Goal: Information Seeking & Learning: Learn about a topic

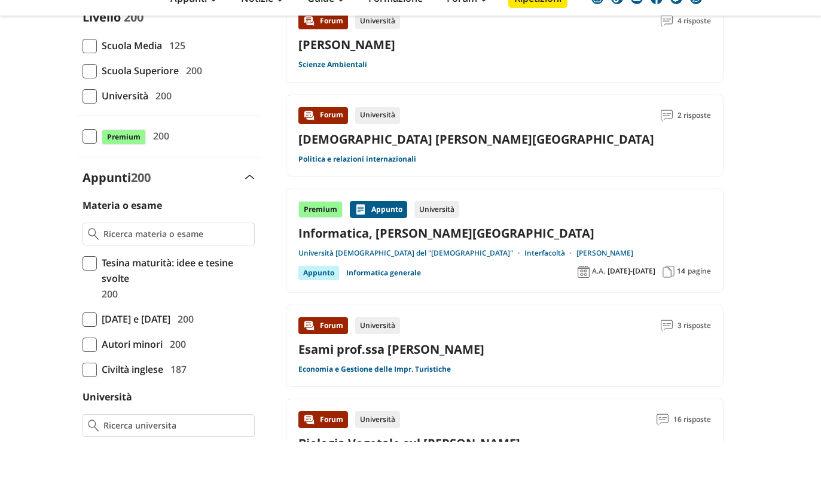
click at [93, 143] on span at bounding box center [90, 146] width 14 height 14
click at [83, 146] on input "Università 200" at bounding box center [83, 146] width 0 height 0
checkbox input "true"
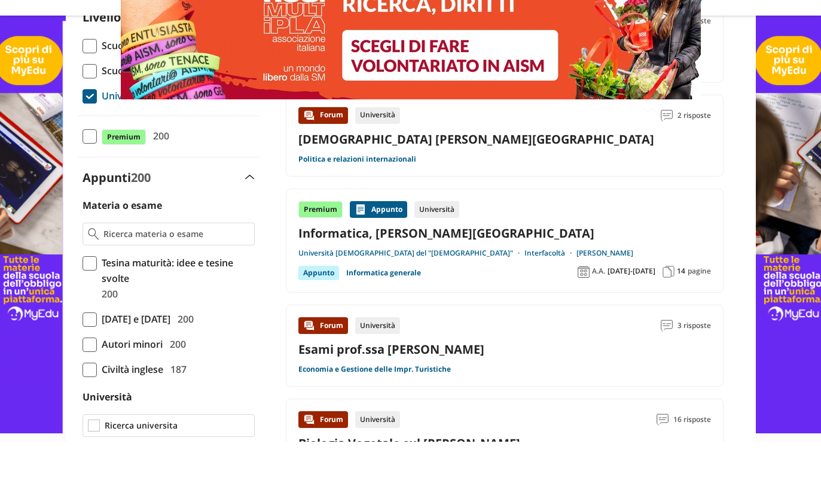
click at [204, 470] on input "Università" at bounding box center [177, 476] width 145 height 12
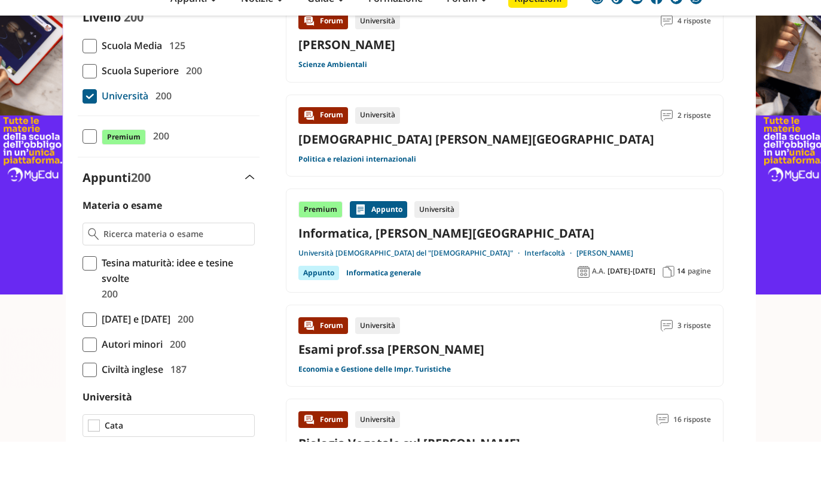
type input "Cata"
click at [115, 464] on div "Cata" at bounding box center [169, 475] width 172 height 23
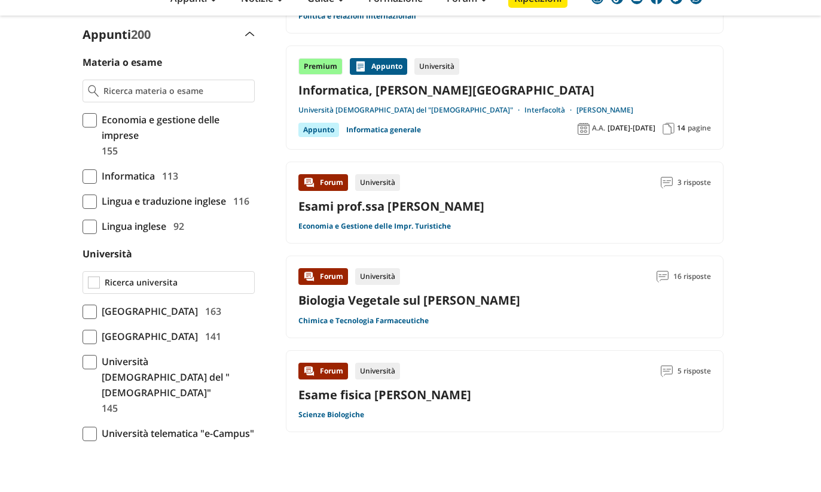
click at [196, 331] on input "Università" at bounding box center [177, 333] width 145 height 12
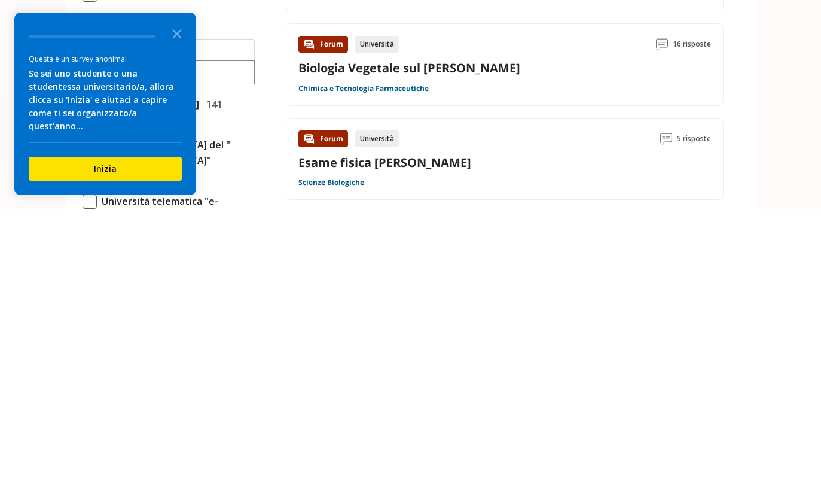
type input "Car"
click at [184, 303] on icon "Close the survey" at bounding box center [177, 315] width 24 height 24
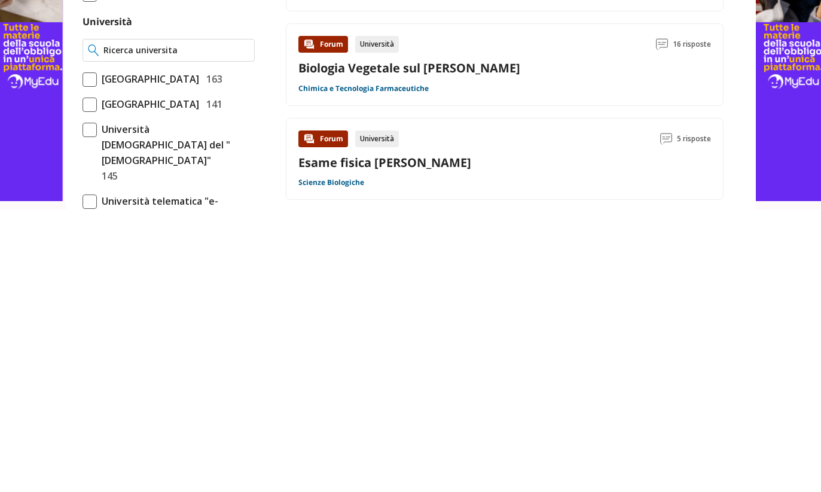
click at [196, 327] on input "Università" at bounding box center [175, 333] width 145 height 12
click at [126, 327] on input "Cara" at bounding box center [175, 333] width 145 height 12
type input "C"
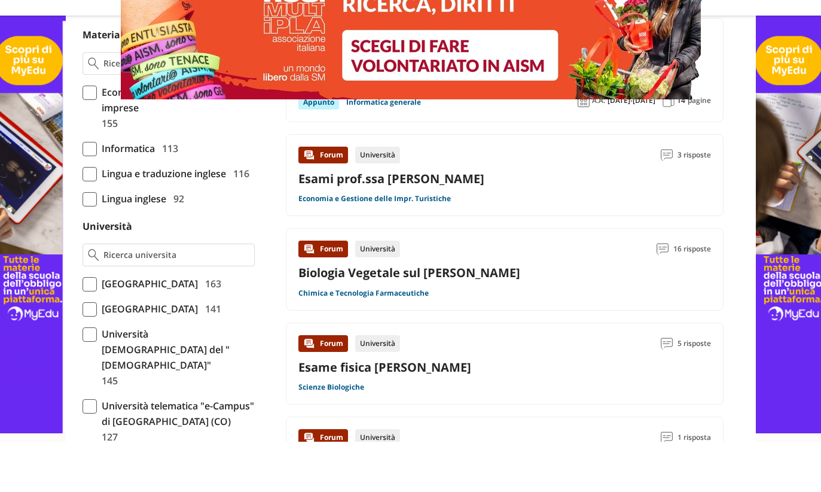
scroll to position [324, 0]
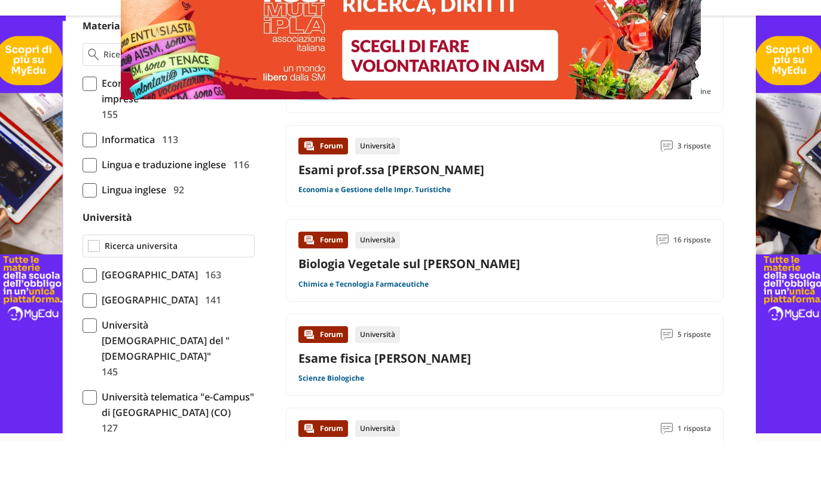
click at [229, 290] on input "Università" at bounding box center [177, 296] width 145 height 12
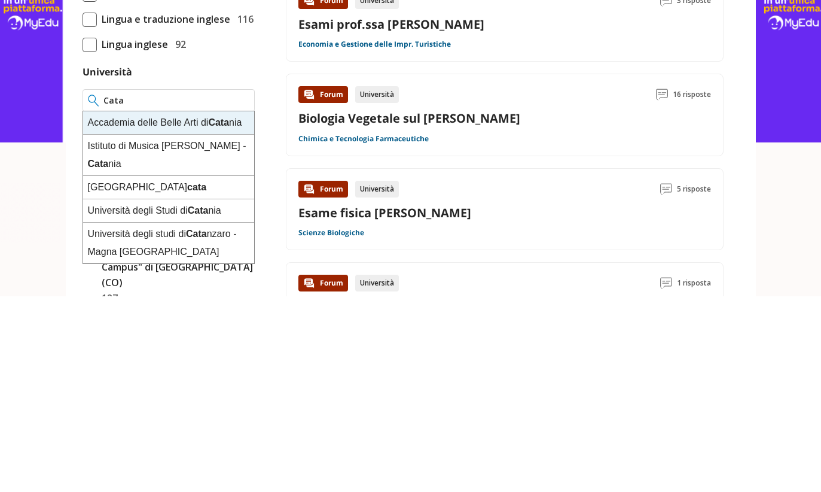
click at [117, 395] on div "Università degli Studi di Cata nia" at bounding box center [168, 406] width 171 height 23
type input "[GEOGRAPHIC_DATA]"
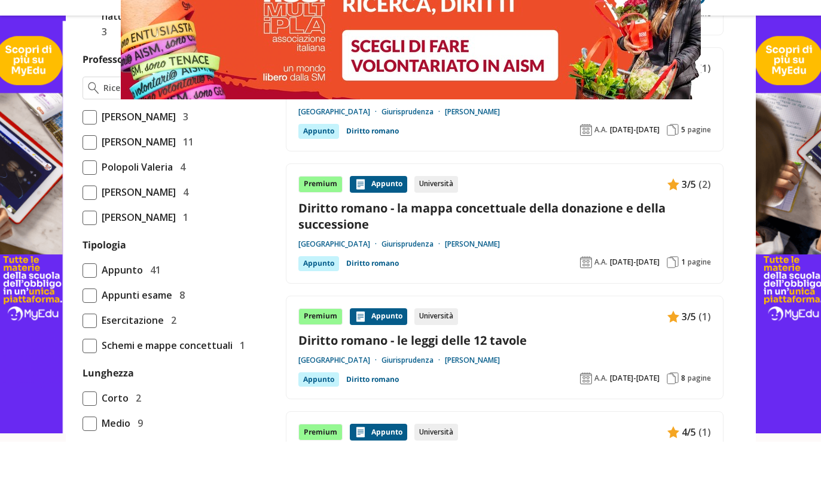
scroll to position [793, 0]
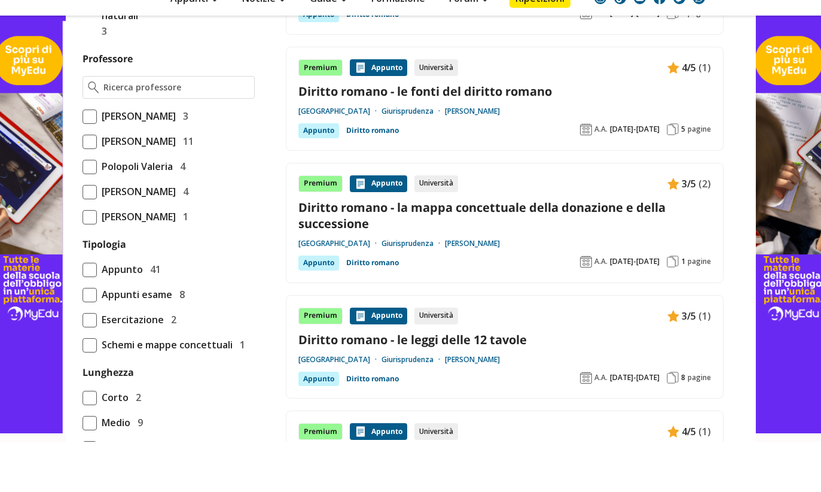
click at [91, 260] on span at bounding box center [90, 267] width 14 height 14
click at [83, 267] on input "Longo Domenico 1" at bounding box center [83, 267] width 0 height 0
checkbox input "true"
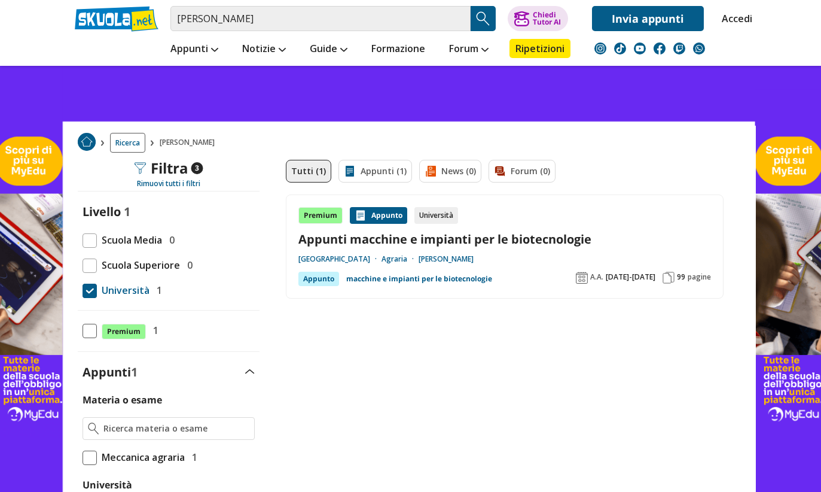
click at [376, 245] on link "Appunti macchine e impianti per le biotecnologie" at bounding box center [505, 239] width 413 height 16
